Goal: Task Accomplishment & Management: Manage account settings

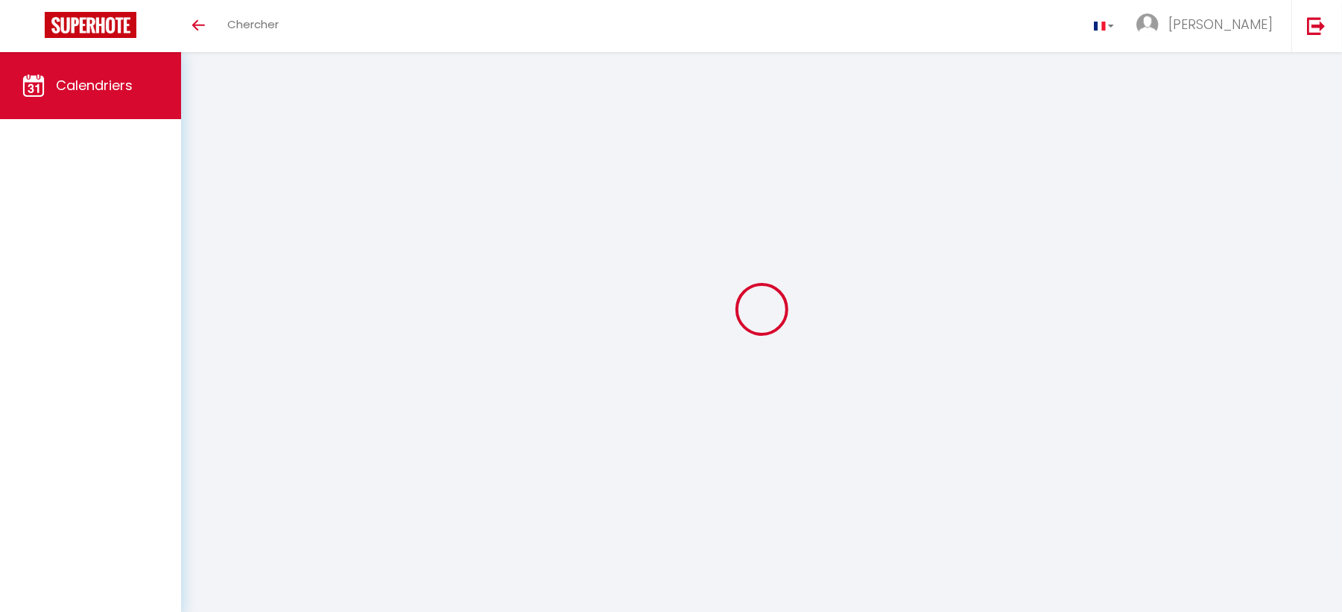
select select
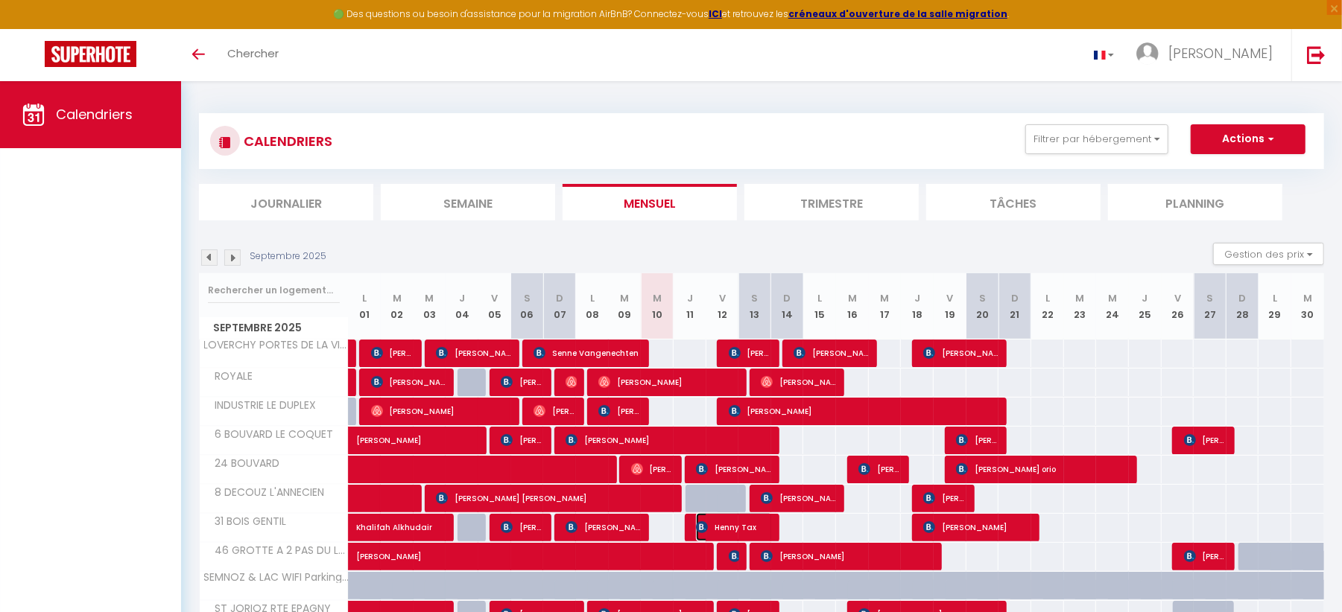
click at [712, 526] on span "Henny Tax" at bounding box center [734, 527] width 77 height 28
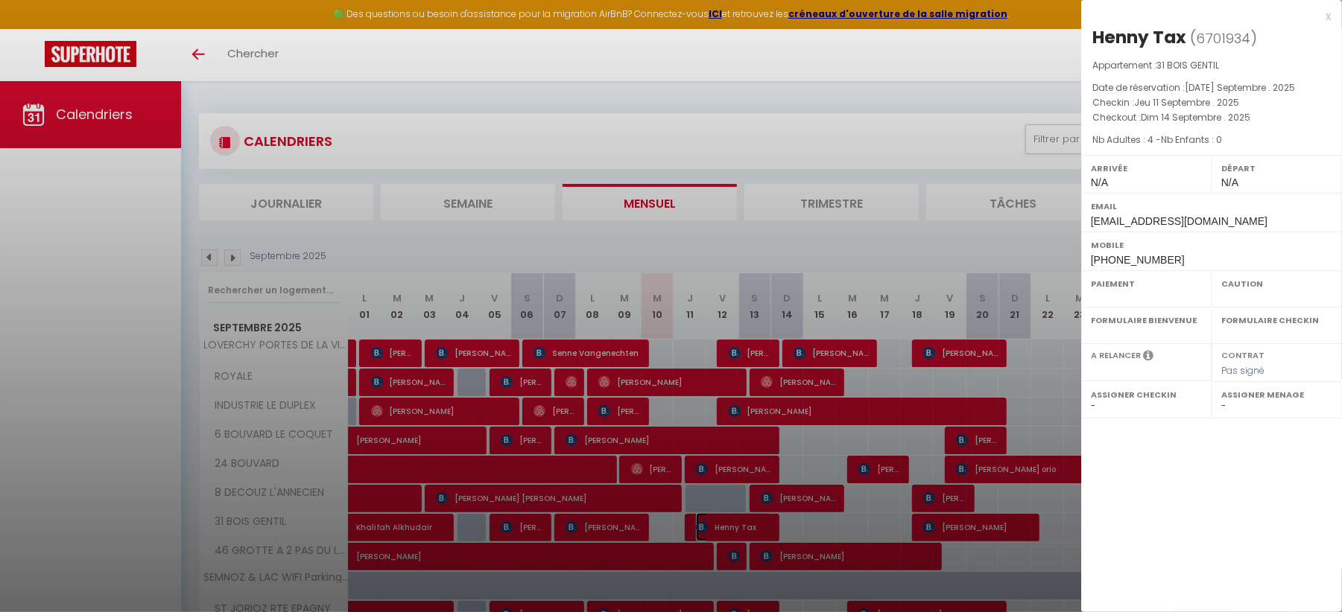
select select "OK"
select select "KO"
select select "0"
select select "1"
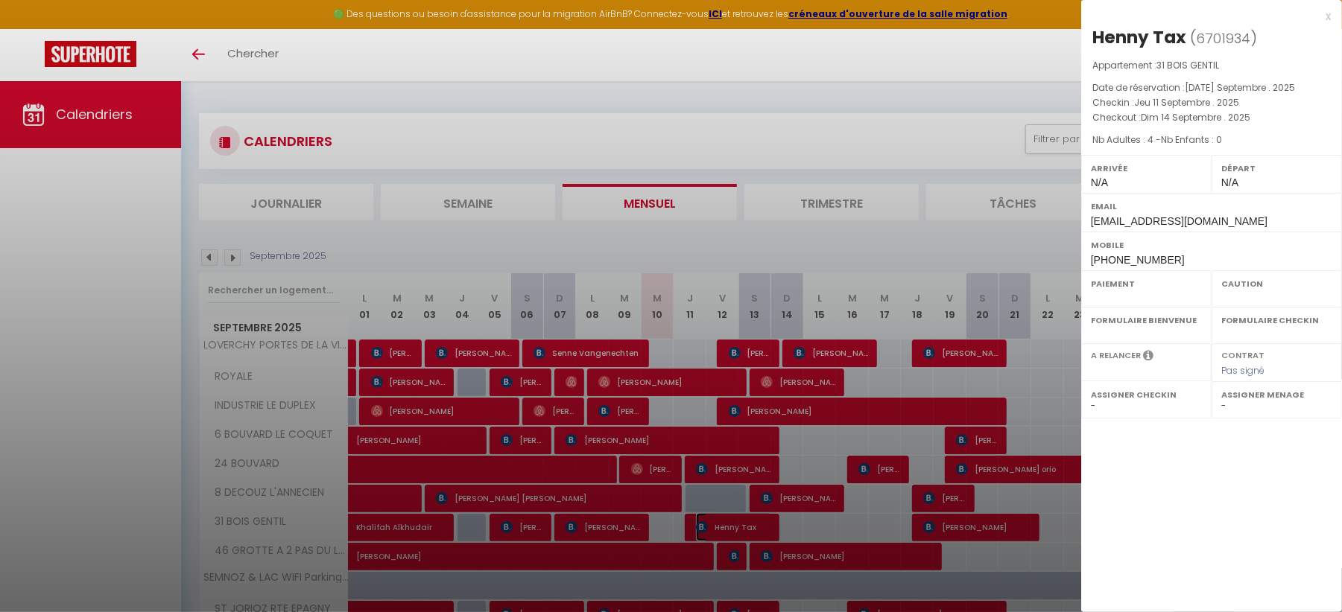
select select
